Goal: Find specific page/section: Find specific page/section

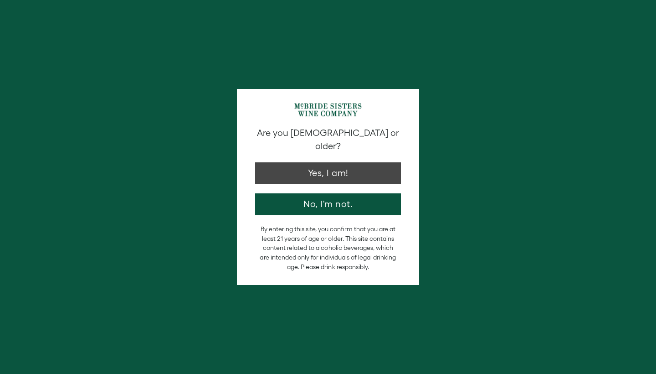
click at [346, 162] on button "Yes, I am!" at bounding box center [328, 173] width 146 height 22
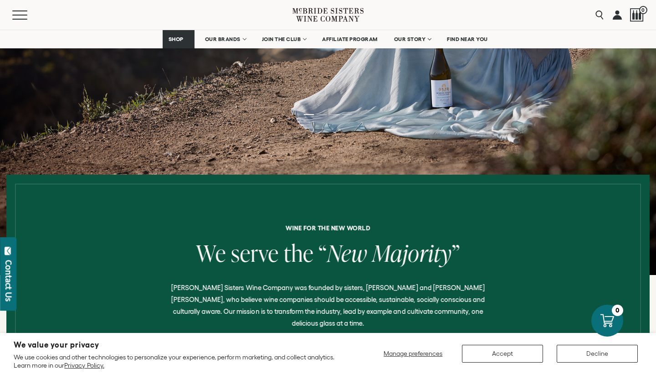
scroll to position [211, 0]
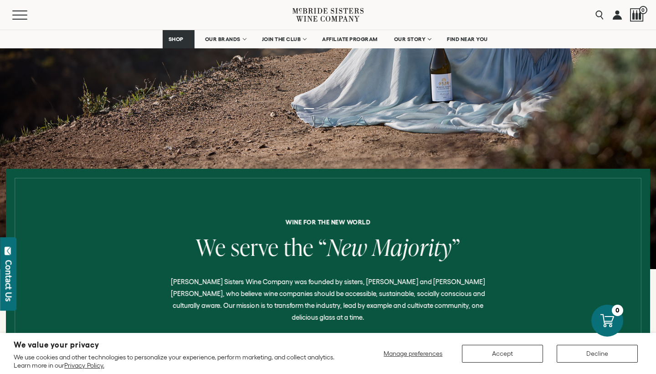
click at [492, 359] on button "Accept" at bounding box center [502, 354] width 81 height 18
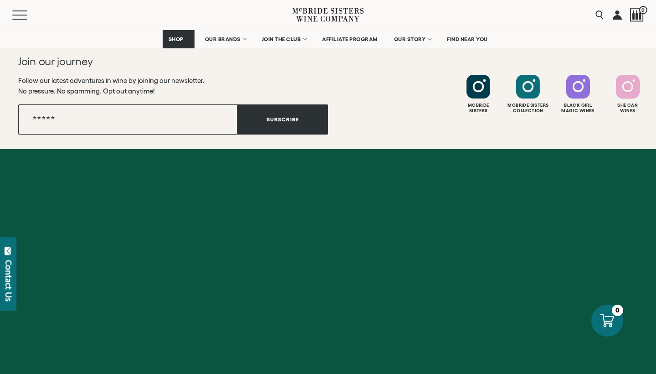
scroll to position [3715, 0]
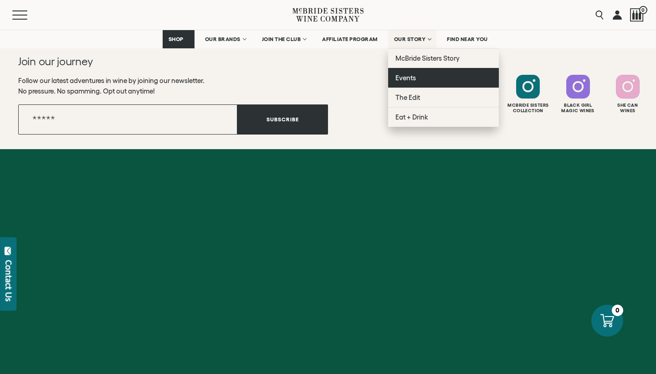
click at [410, 76] on span "Events" at bounding box center [406, 78] width 21 height 8
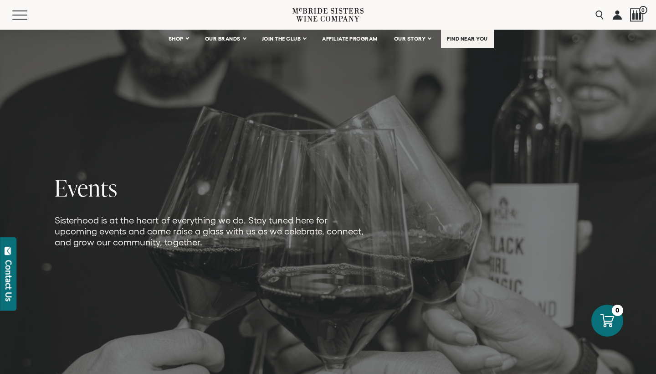
click at [471, 40] on span "FIND NEAR YOU" at bounding box center [467, 39] width 41 height 6
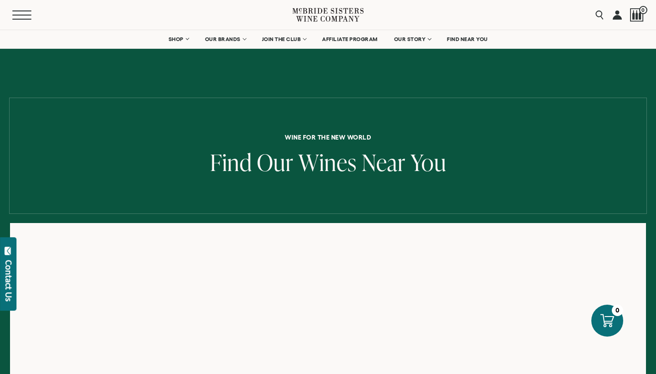
click at [17, 16] on button "Menu" at bounding box center [28, 14] width 33 height 9
